Goal: Task Accomplishment & Management: Complete application form

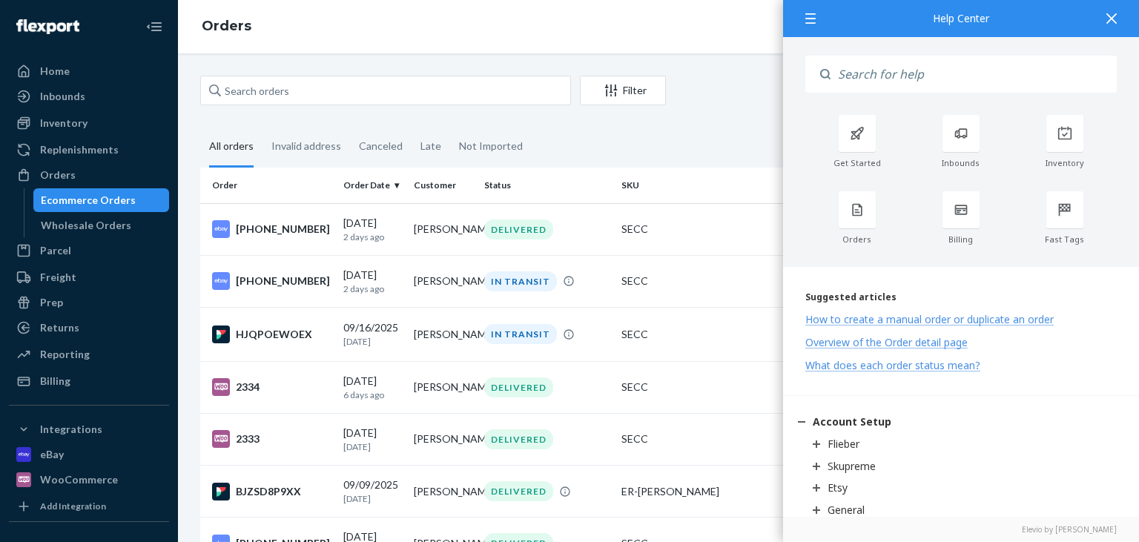
scroll to position [160, 0]
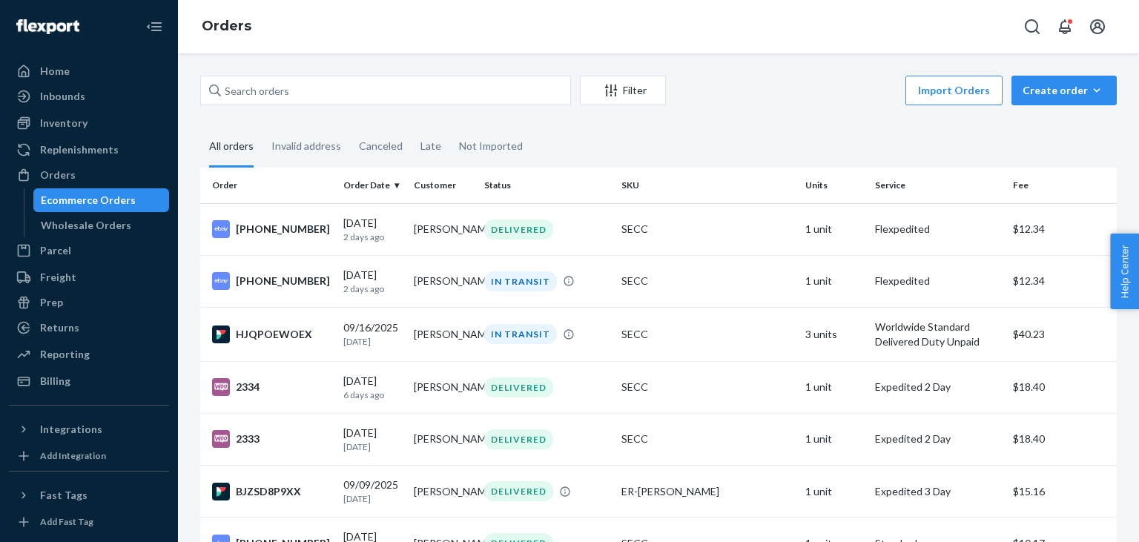
scroll to position [110, 0]
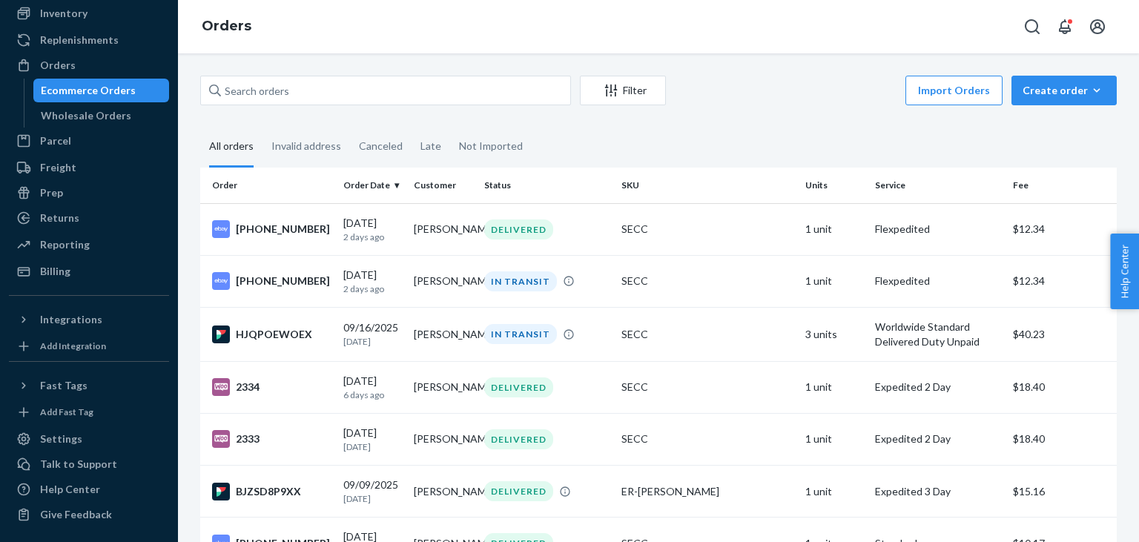
click at [54, 335] on div "Home Inbounds Shipping Plans Problems Inventory Products Replenishments Orders …" at bounding box center [89, 271] width 178 height 542
click at [67, 321] on div "Integrations" at bounding box center [71, 319] width 62 height 15
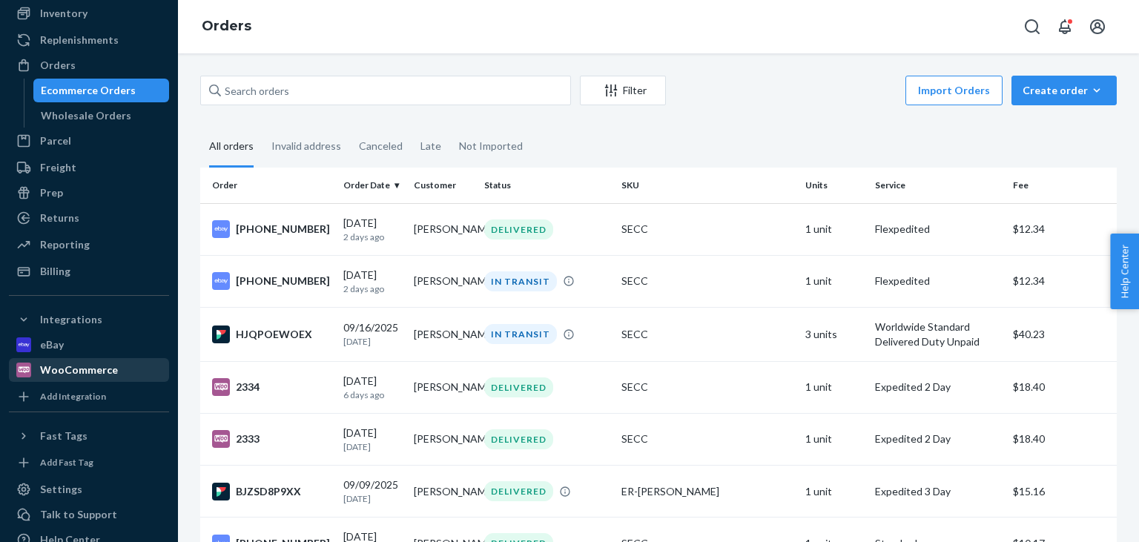
click at [67, 369] on div "WooCommerce" at bounding box center [79, 370] width 78 height 15
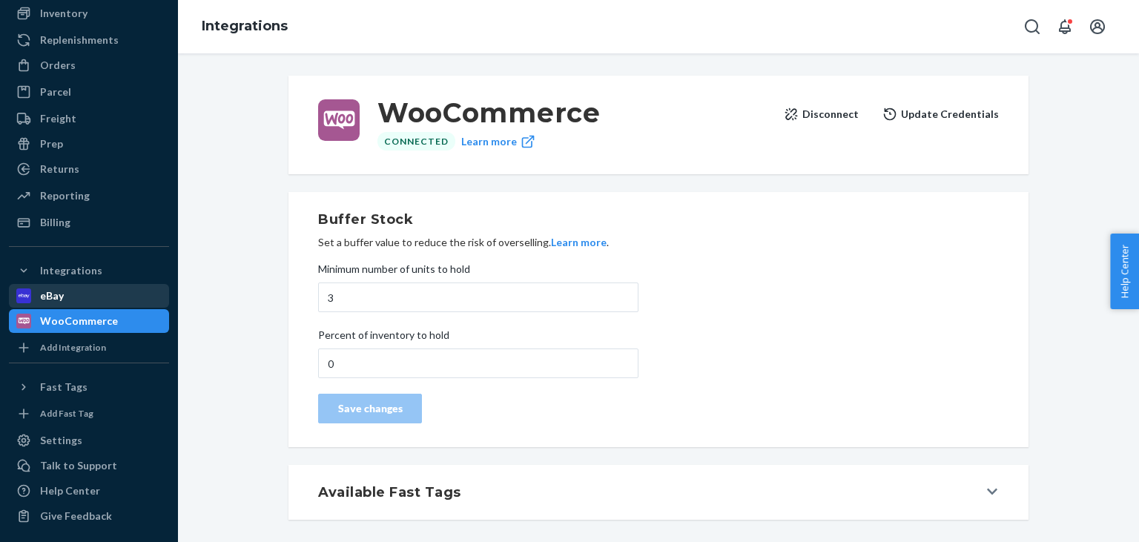
click at [58, 291] on div "eBay" at bounding box center [52, 295] width 24 height 15
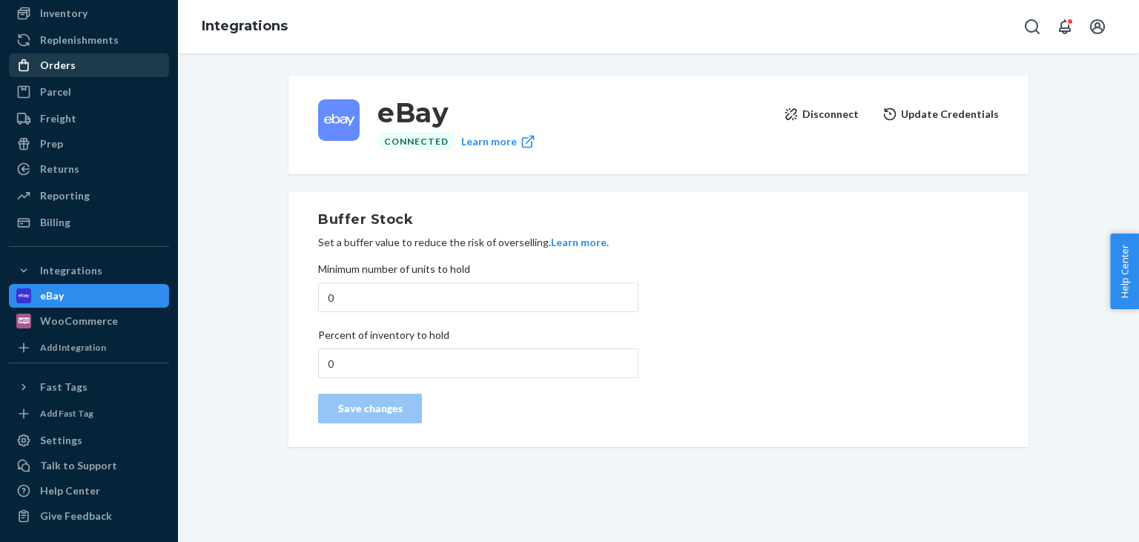
click at [67, 70] on div "Orders" at bounding box center [58, 65] width 36 height 15
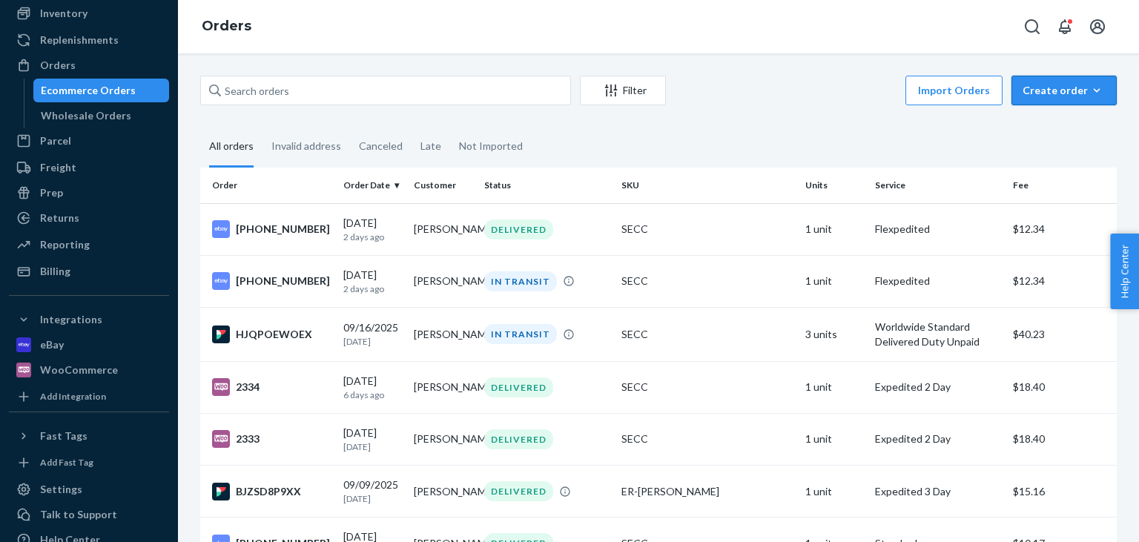
click at [1078, 89] on div "Create order" at bounding box center [1064, 90] width 83 height 15
click at [1041, 125] on span "Ecommerce order" at bounding box center [1073, 126] width 92 height 10
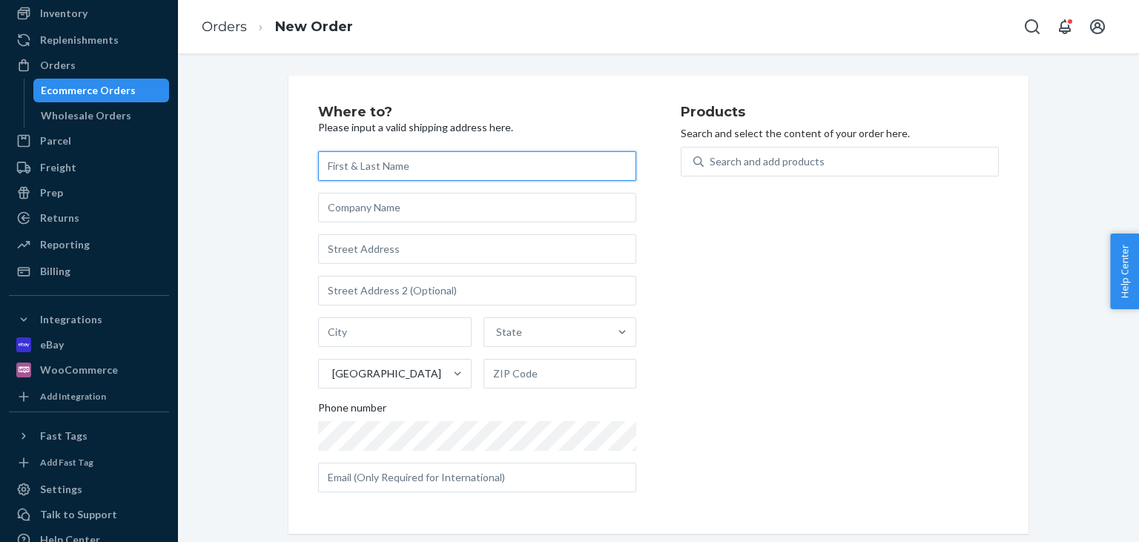
paste input "marc salmon"
type input "marc salmon"
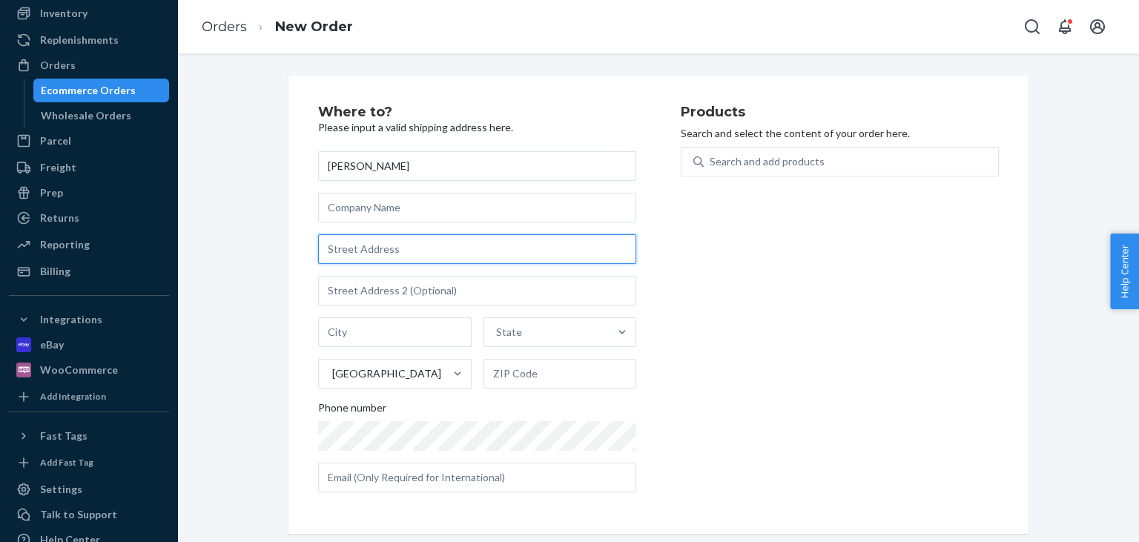
click at [404, 248] on input "text" at bounding box center [477, 249] width 318 height 30
paste input "30 aldridge road villas"
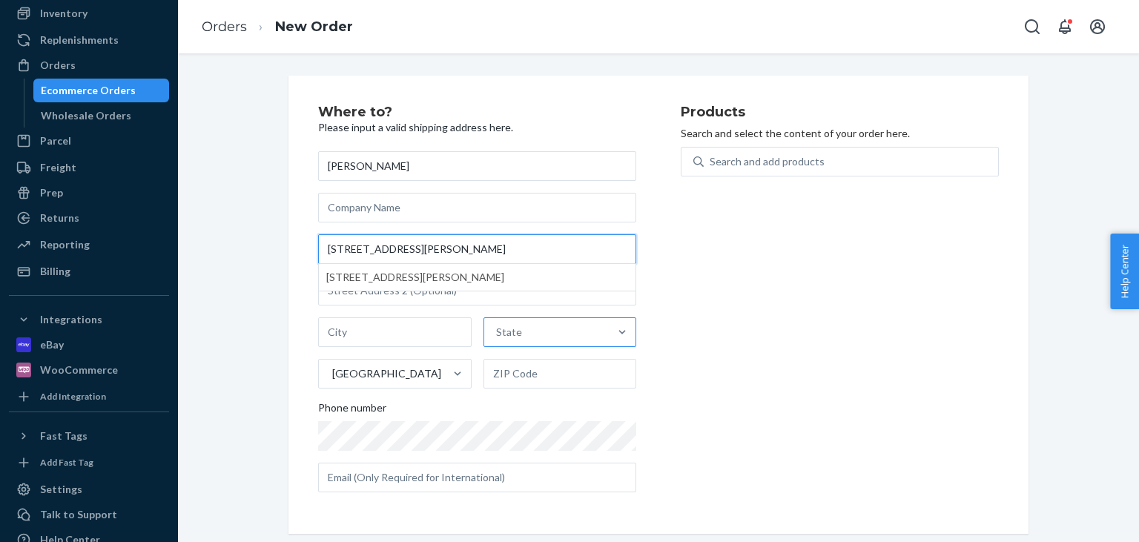
type input "30 aldridge road villas"
click at [438, 329] on input "text" at bounding box center [395, 332] width 154 height 30
paste input "London"
type input "London"
click at [593, 336] on div "State" at bounding box center [546, 332] width 125 height 30
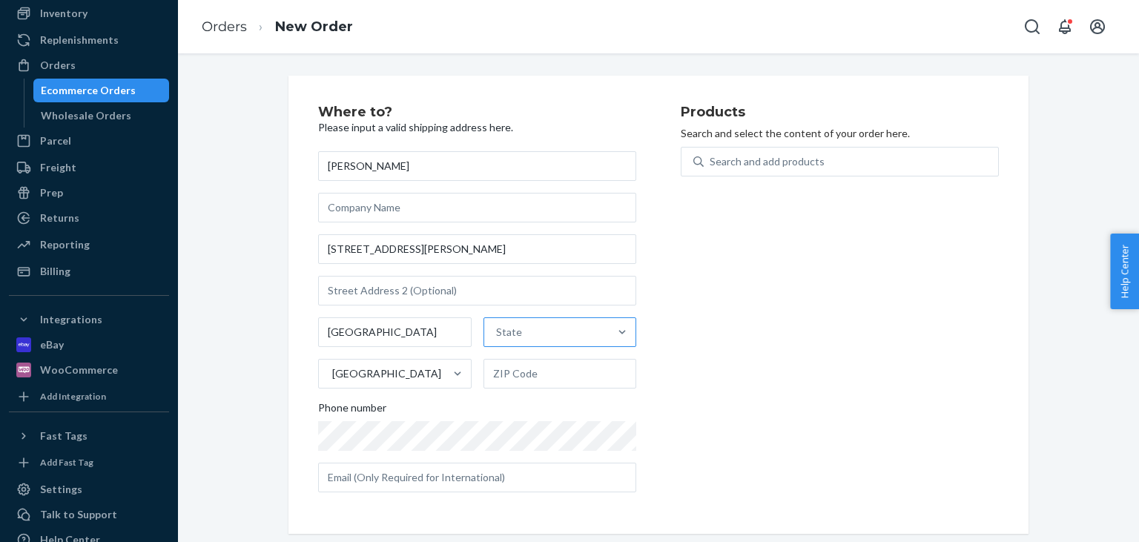
click at [498, 336] on input "State" at bounding box center [496, 332] width 1 height 15
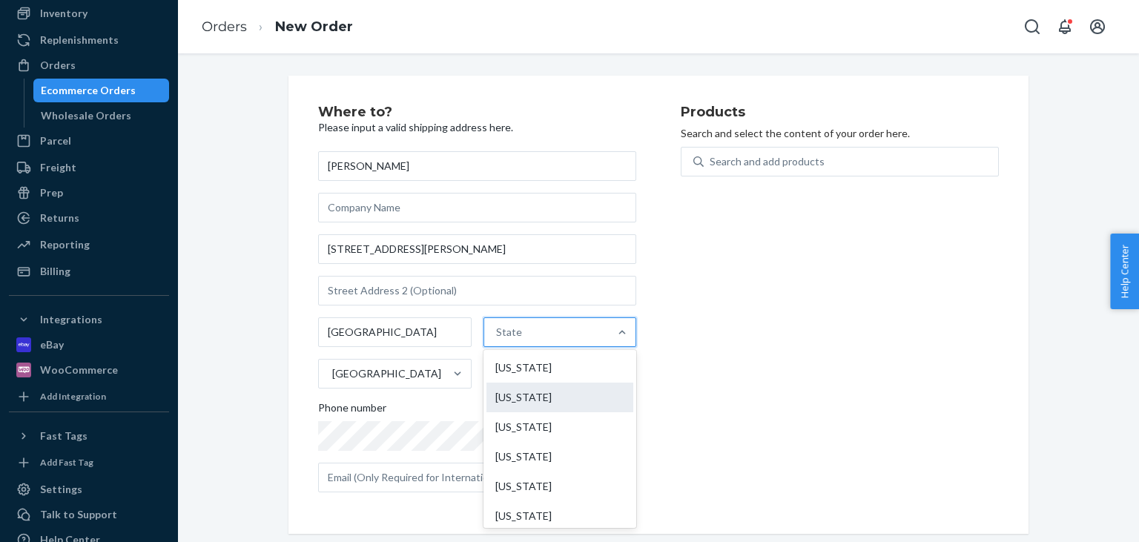
scroll to position [374, 0]
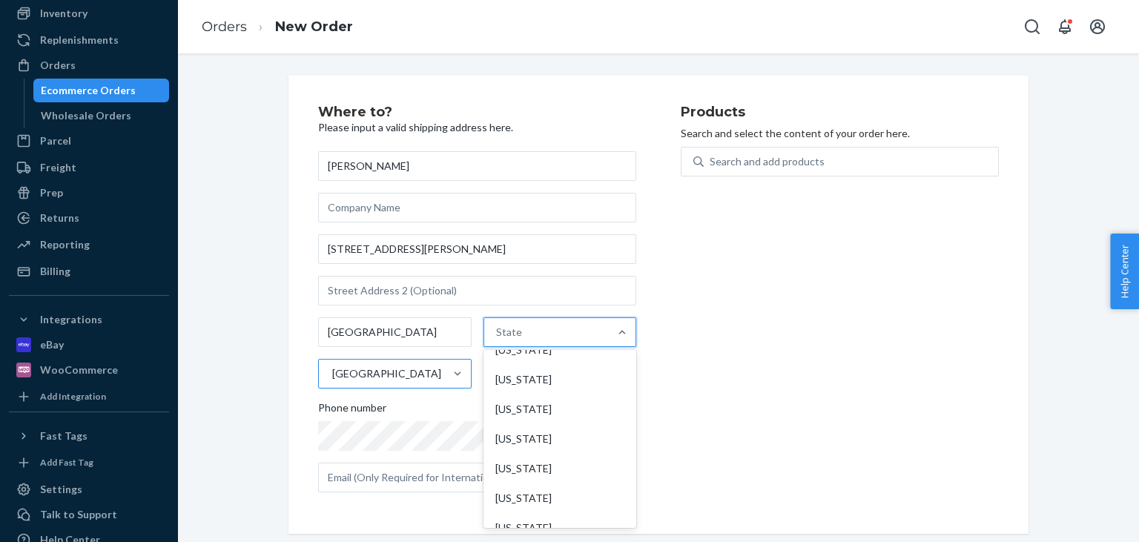
click at [396, 366] on div "United States" at bounding box center [381, 374] width 125 height 30
click at [332, 366] on input "United States" at bounding box center [331, 373] width 1 height 15
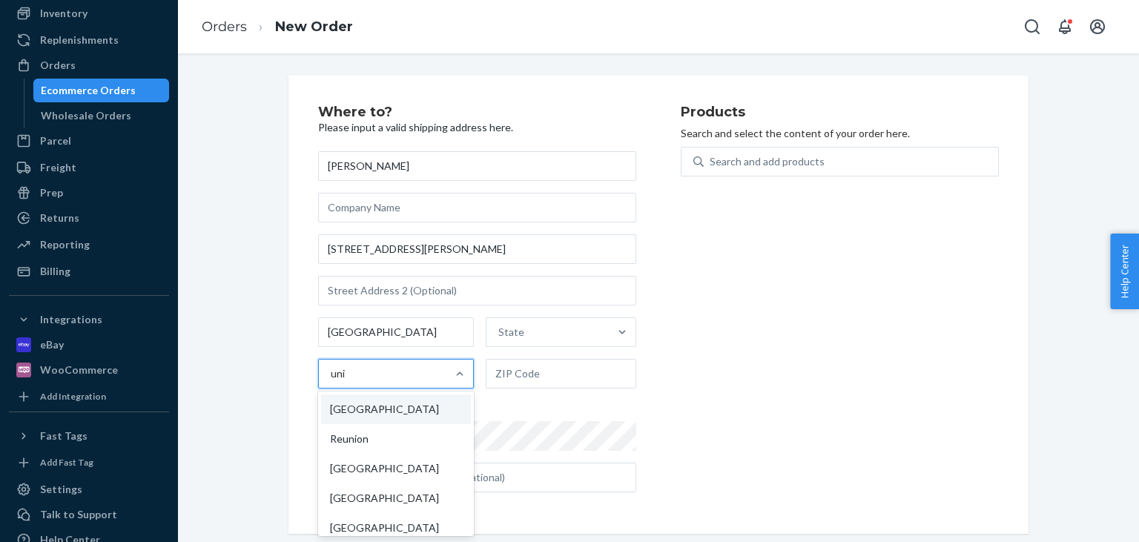
type input "unit"
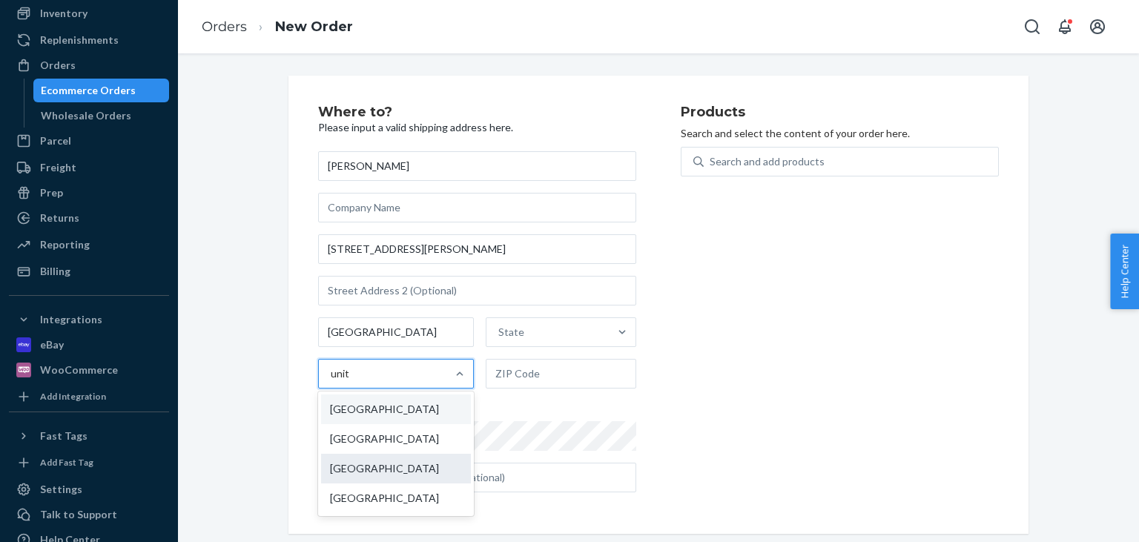
click at [417, 472] on div "United Kingdom" at bounding box center [396, 469] width 150 height 30
click at [350, 381] on input "unit" at bounding box center [340, 373] width 19 height 15
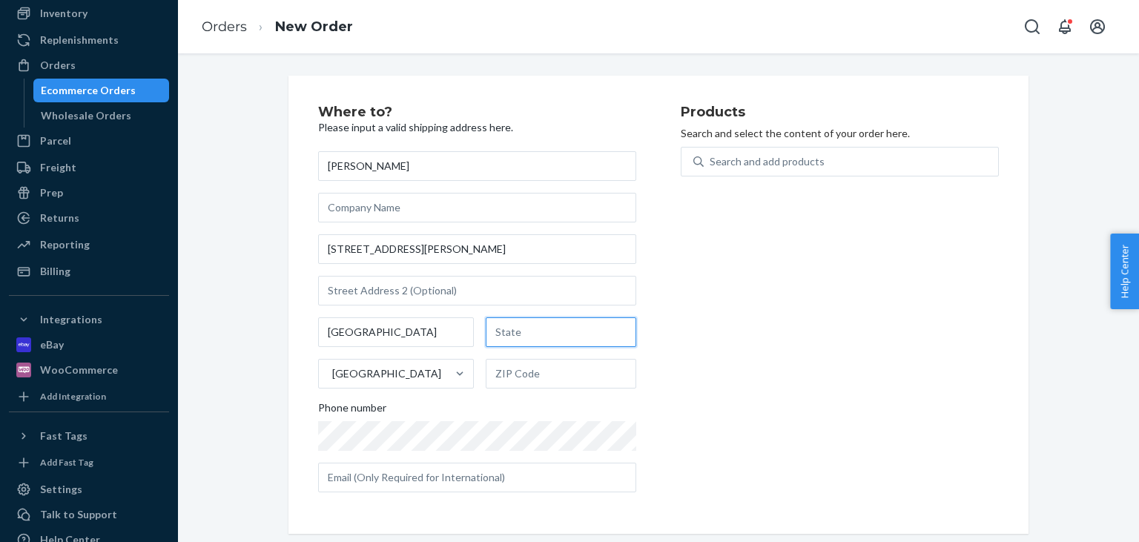
click at [544, 334] on input "text" at bounding box center [561, 332] width 151 height 30
paste input "London"
type input "London"
click at [557, 375] on input "text" at bounding box center [561, 374] width 151 height 30
paste input "w11 1bw"
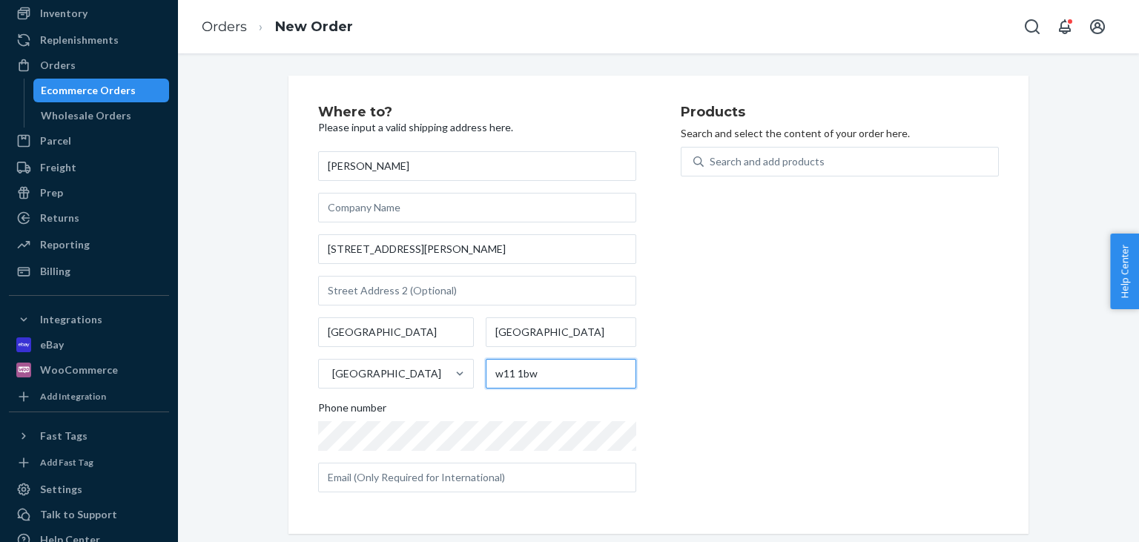
type input "w11 1bw"
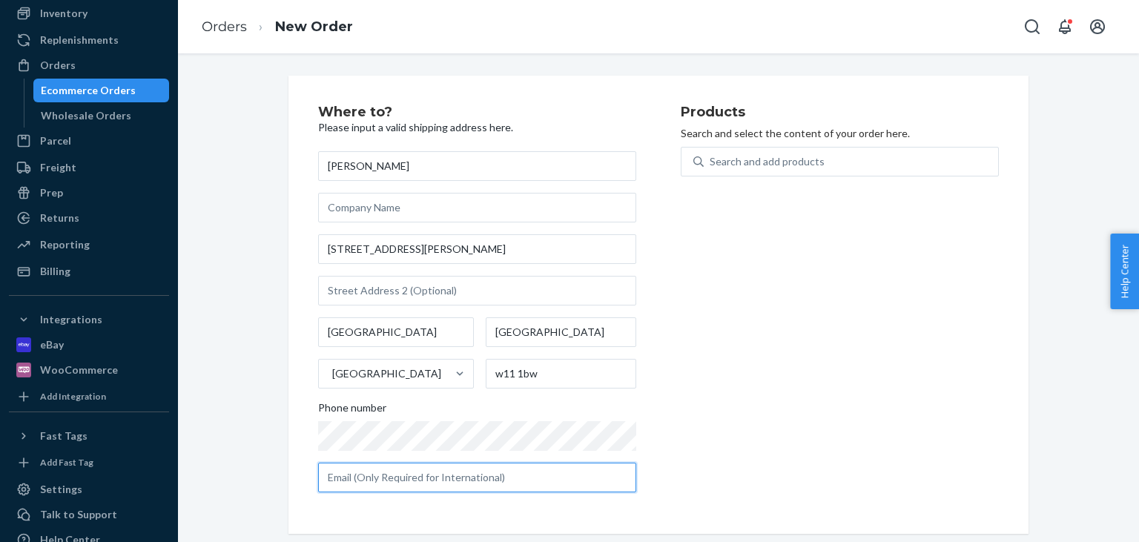
click at [570, 469] on input "text" at bounding box center [477, 478] width 318 height 30
paste input "salmontailas@aol.com"
type input "salmontailas@aol.com"
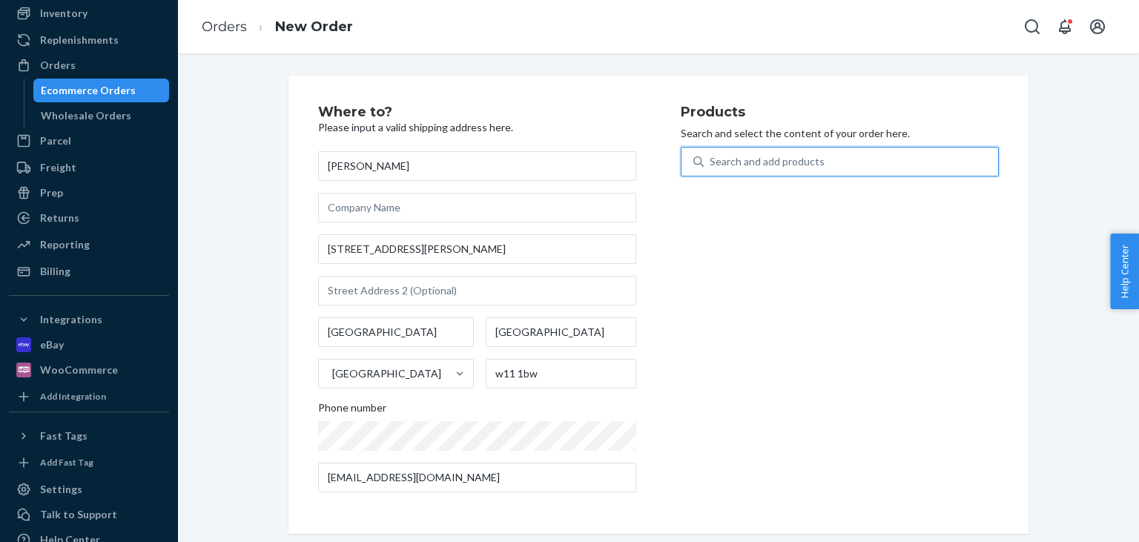
click at [787, 156] on div "Search and add products" at bounding box center [767, 161] width 115 height 15
click at [711, 156] on input "0 results available. Use Up and Down to choose options, press Enter to select t…" at bounding box center [710, 161] width 1 height 15
type input "secc"
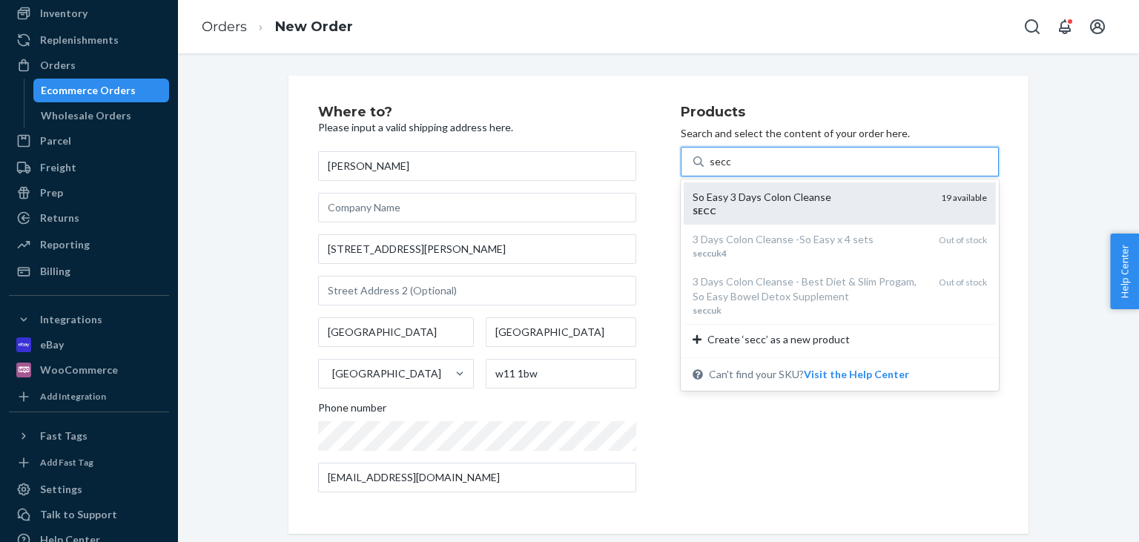
click at [785, 202] on div "So Easy 3 Days Colon Cleanse" at bounding box center [811, 197] width 237 height 15
click at [730, 169] on input "secc" at bounding box center [720, 161] width 21 height 15
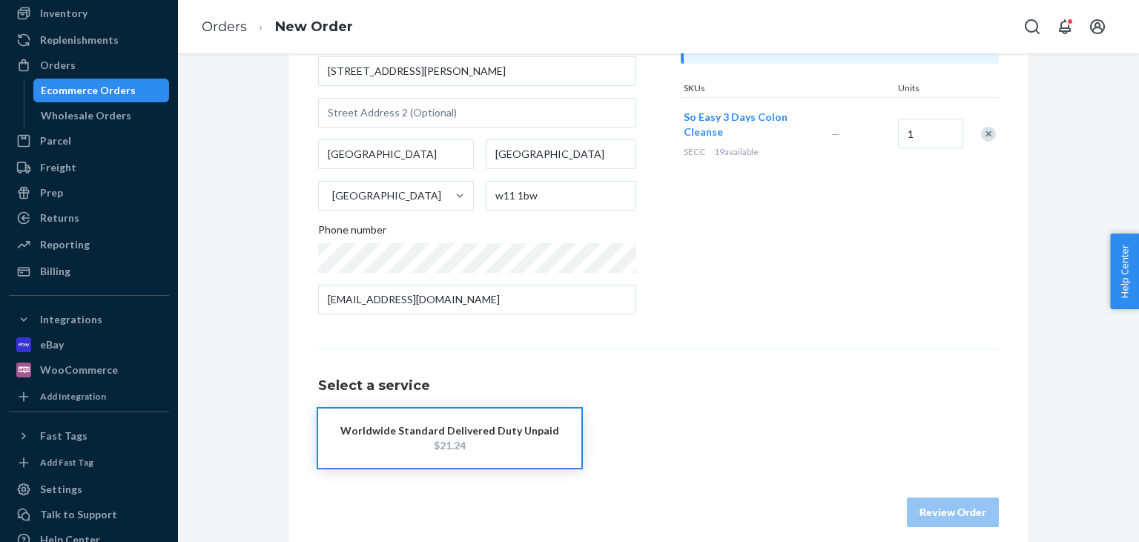
scroll to position [192, 0]
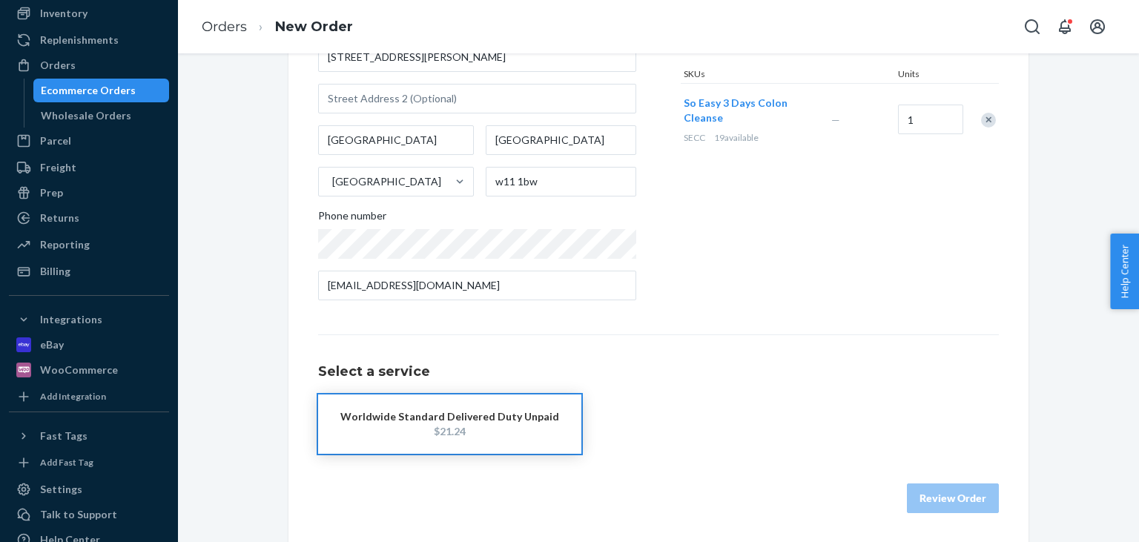
click at [490, 443] on button "Worldwide Standard Delivered Duty Unpaid $21.24" at bounding box center [449, 424] width 263 height 59
click at [970, 503] on button "Review Order" at bounding box center [953, 499] width 92 height 30
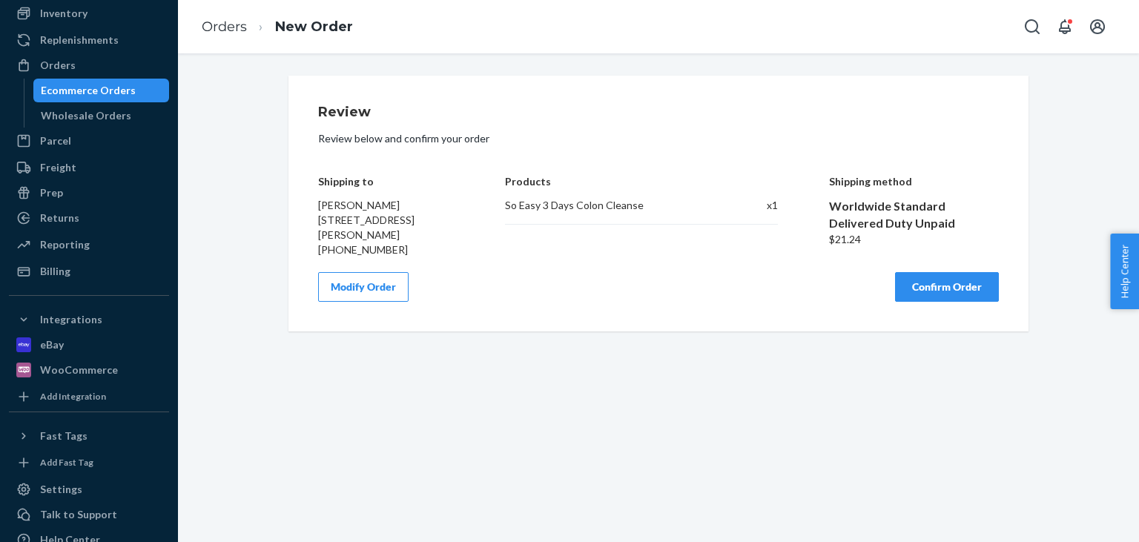
scroll to position [0, 0]
click at [963, 291] on button "Confirm Order" at bounding box center [947, 287] width 104 height 30
click at [910, 294] on button "Confirm Order" at bounding box center [947, 287] width 104 height 30
